Goal: Task Accomplishment & Management: Use online tool/utility

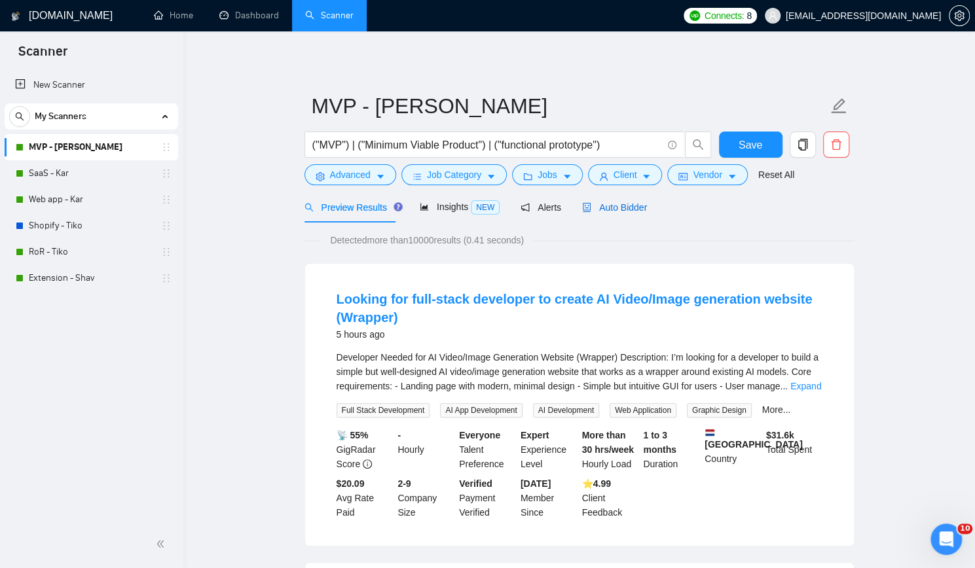
click at [621, 205] on span "Auto Bidder" at bounding box center [614, 207] width 65 height 10
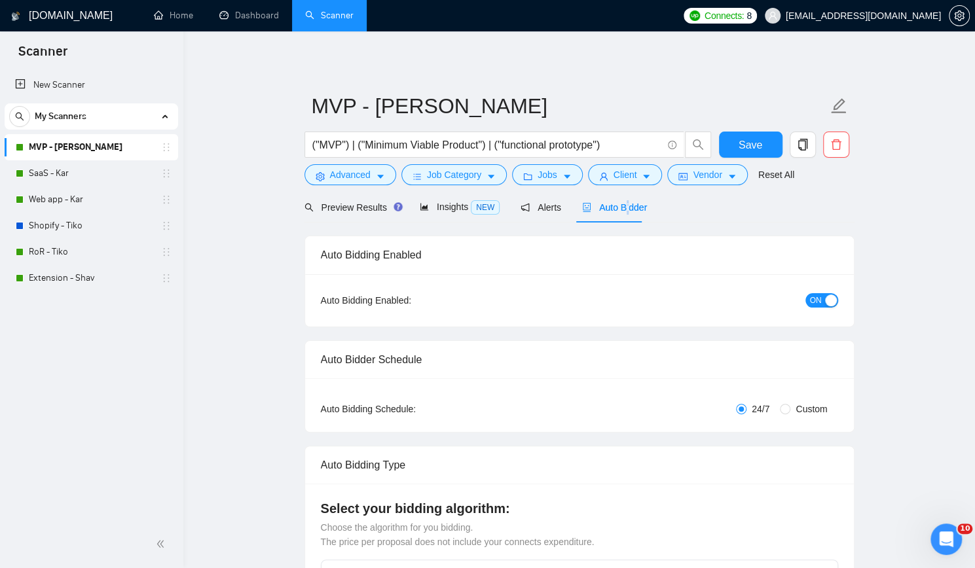
checkbox input "true"
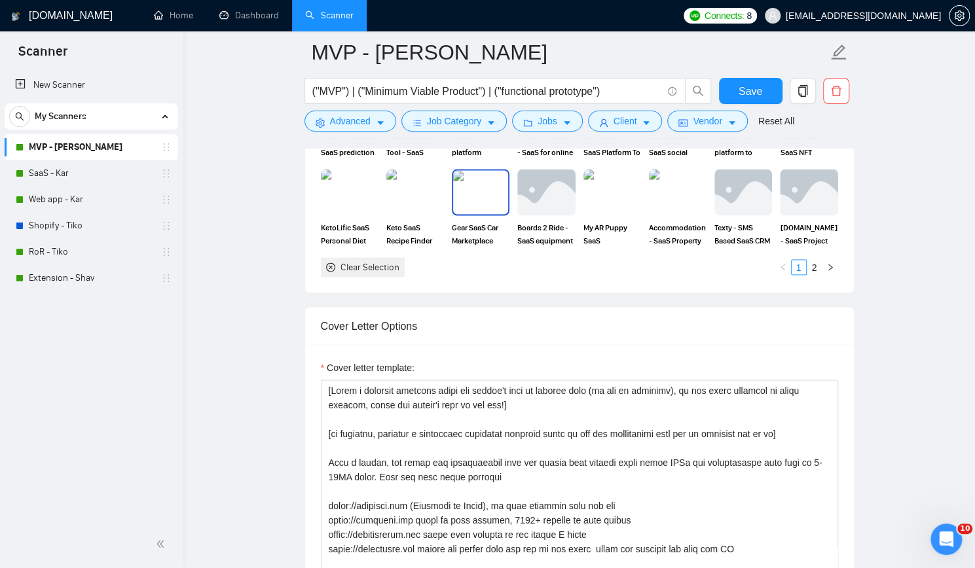
scroll to position [1375, 0]
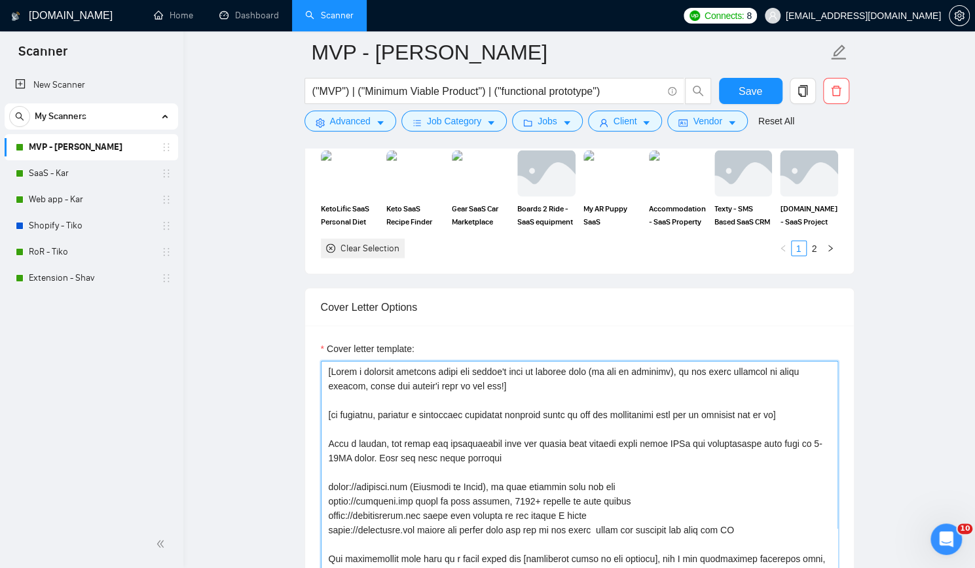
click at [474, 369] on textarea "Cover letter template:" at bounding box center [579, 508] width 517 height 295
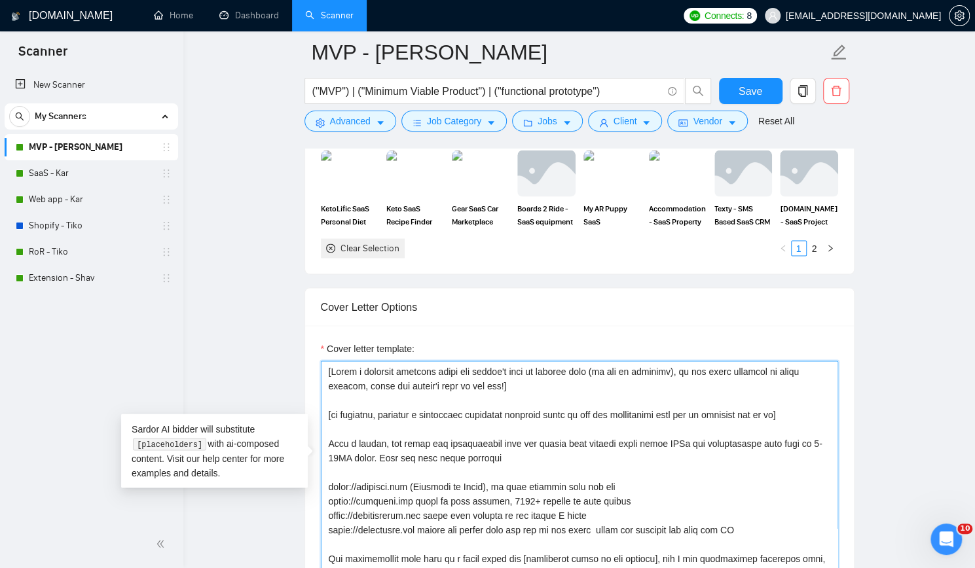
click at [474, 369] on textarea "Cover letter template:" at bounding box center [579, 508] width 517 height 295
